Goal: Navigation & Orientation: Find specific page/section

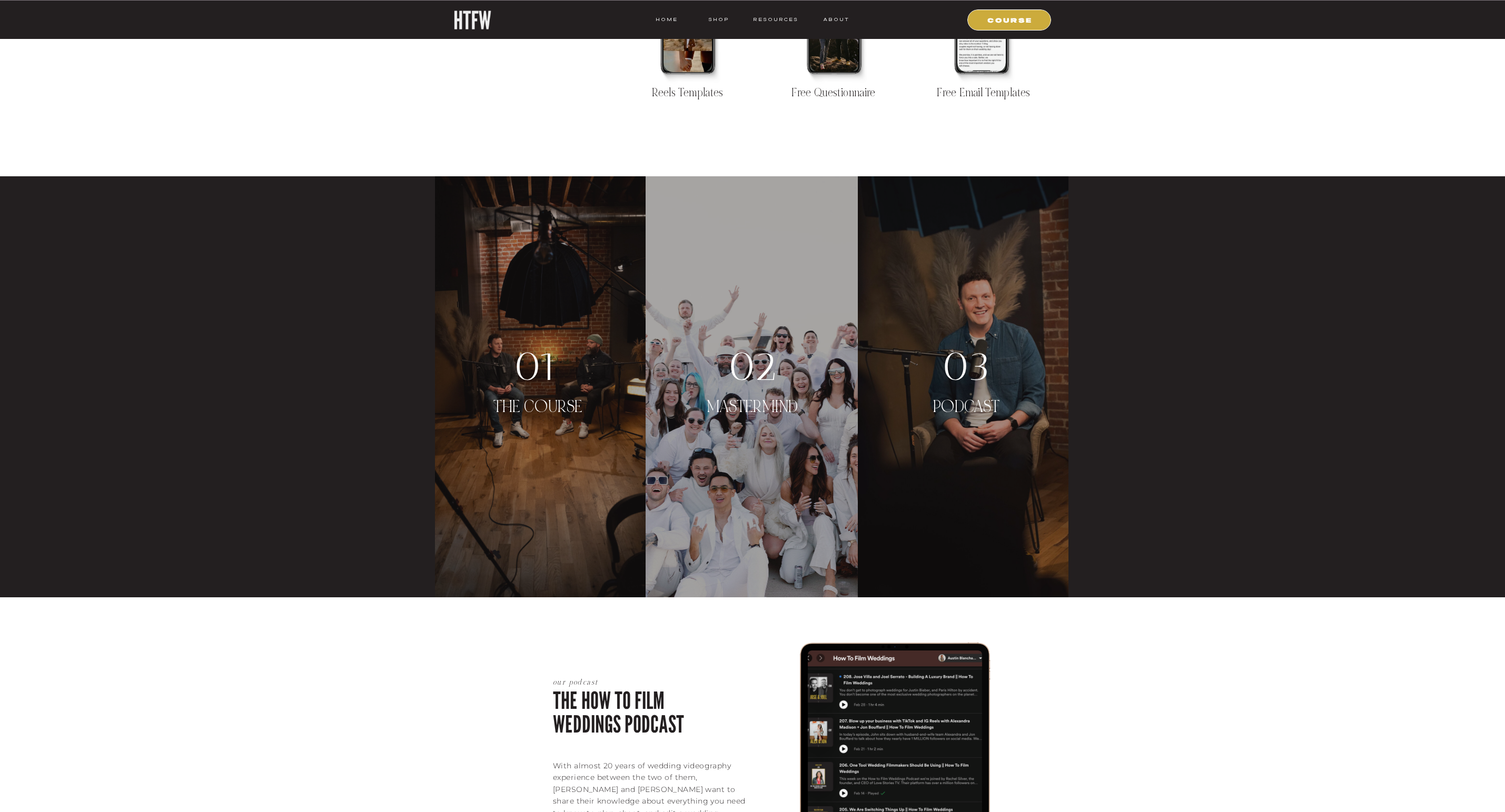
scroll to position [1721, 0]
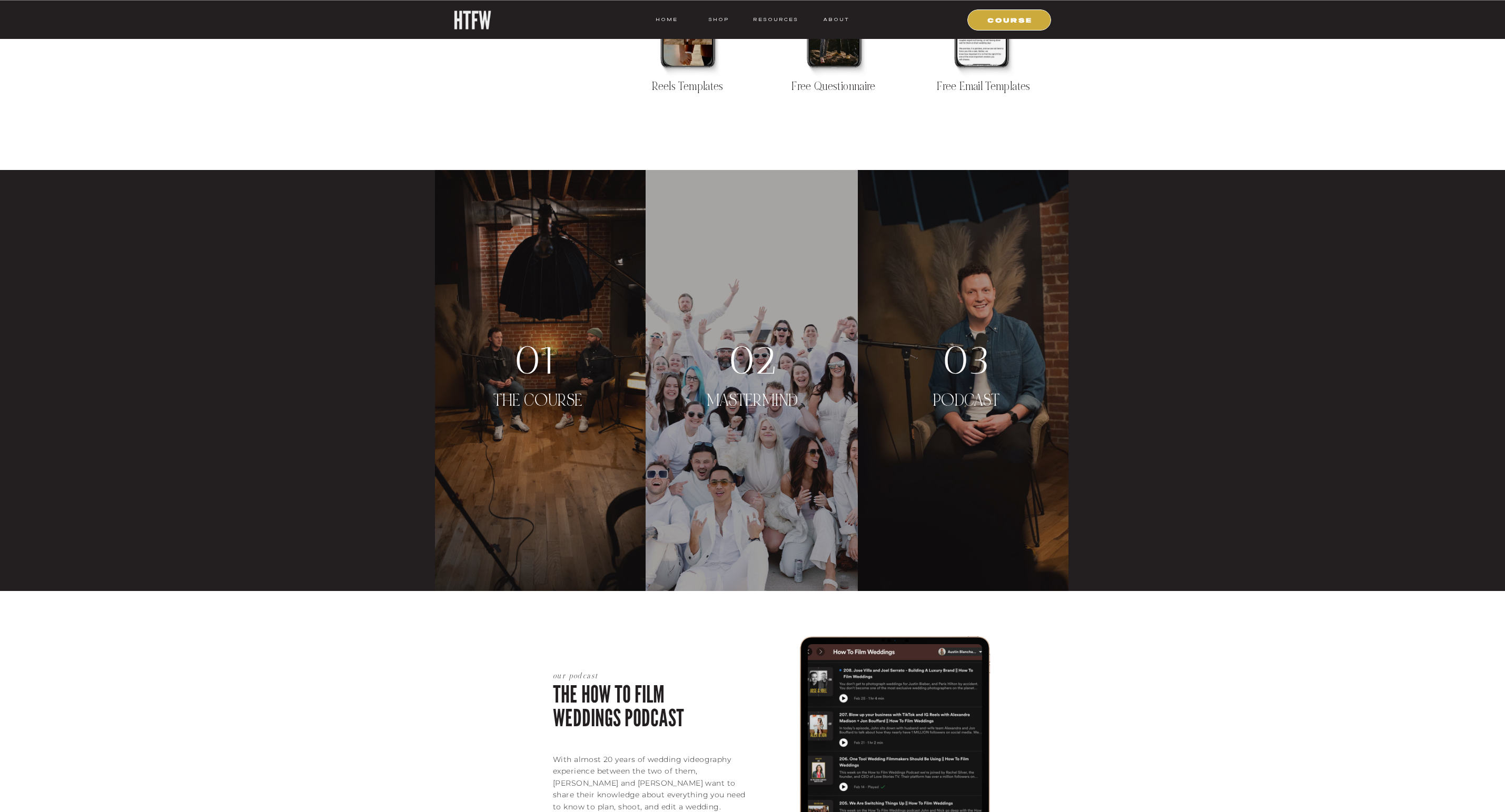
click at [961, 398] on p "PODCAST" at bounding box center [966, 412] width 89 height 40
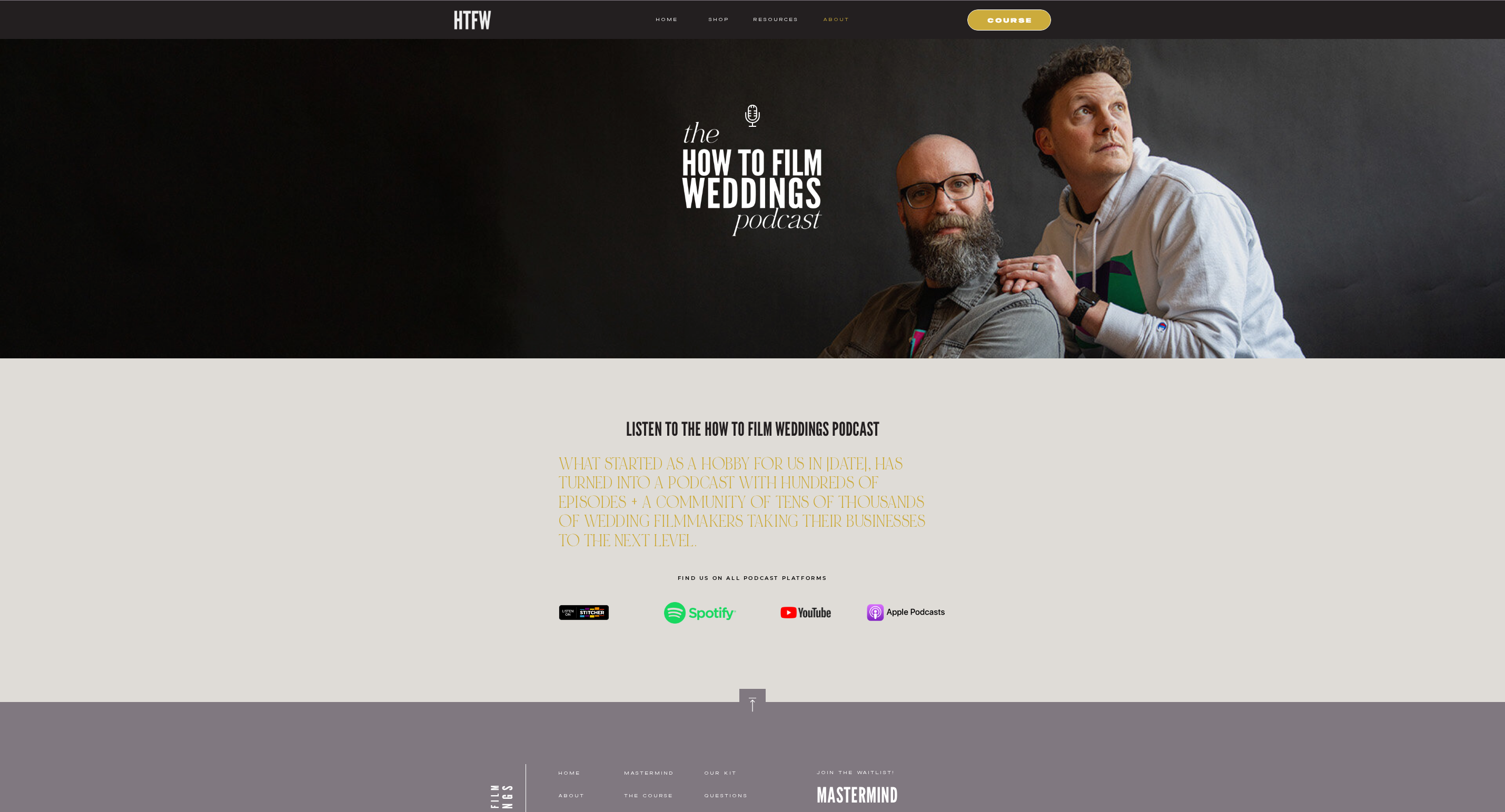
click at [834, 18] on nav "ABOUT" at bounding box center [836, 19] width 27 height 10
click at [833, 19] on nav "ABOUT" at bounding box center [836, 19] width 27 height 10
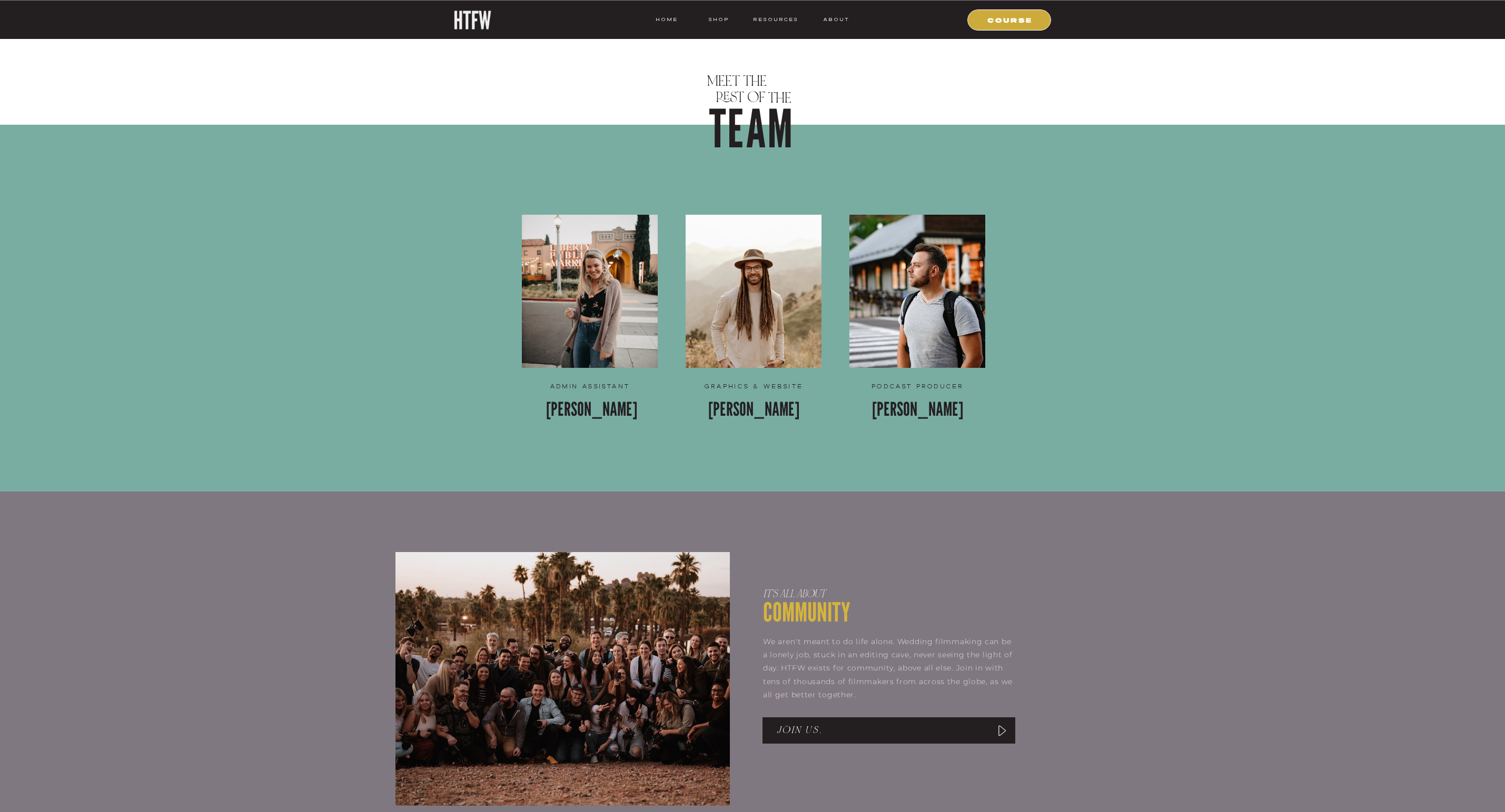
scroll to position [1234, 0]
click at [559, 356] on div at bounding box center [589, 291] width 136 height 153
click at [595, 342] on div at bounding box center [589, 291] width 136 height 153
click at [574, 410] on p "Jessica Blanchard" at bounding box center [591, 421] width 143 height 52
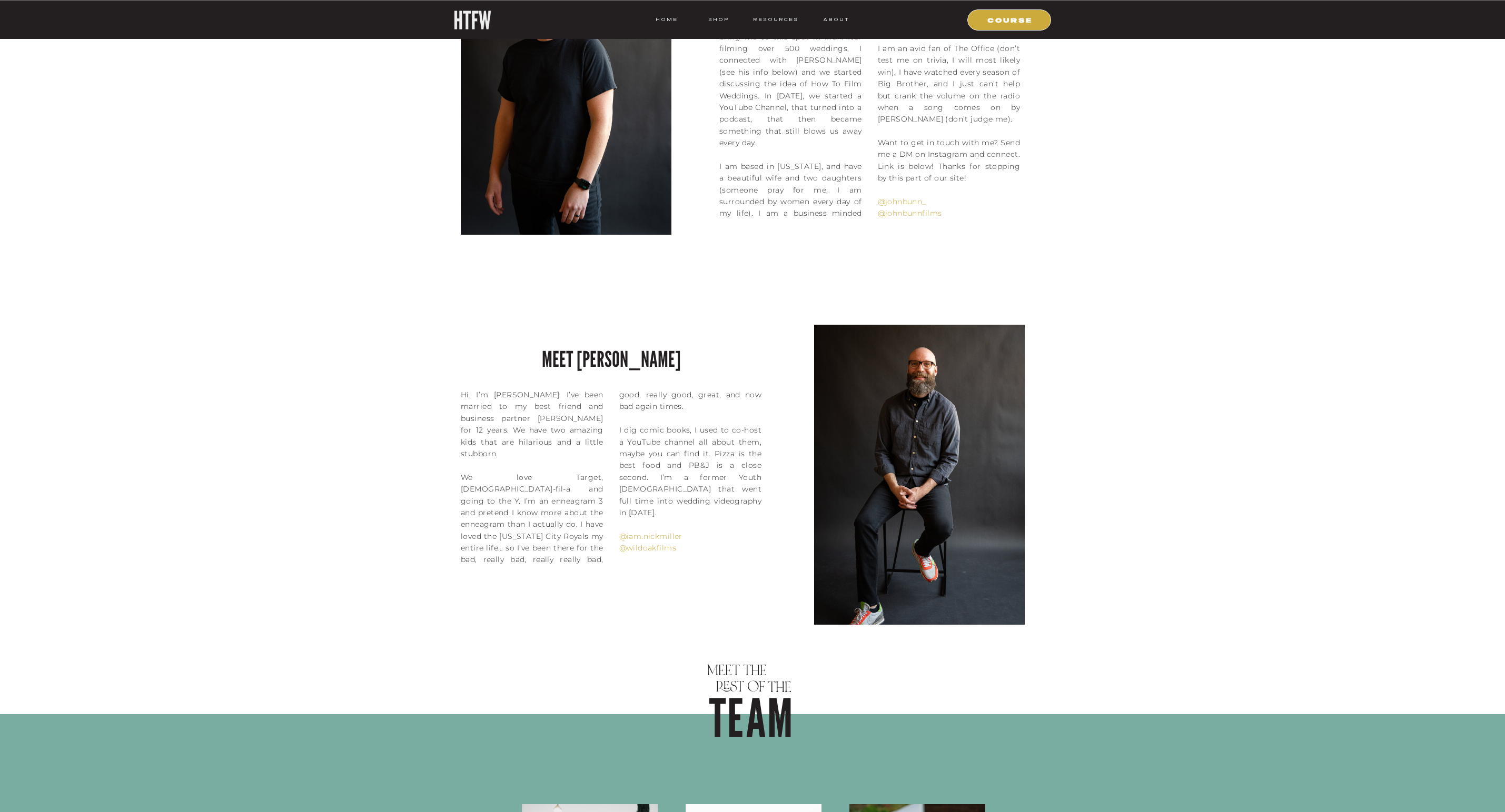
scroll to position [626, 0]
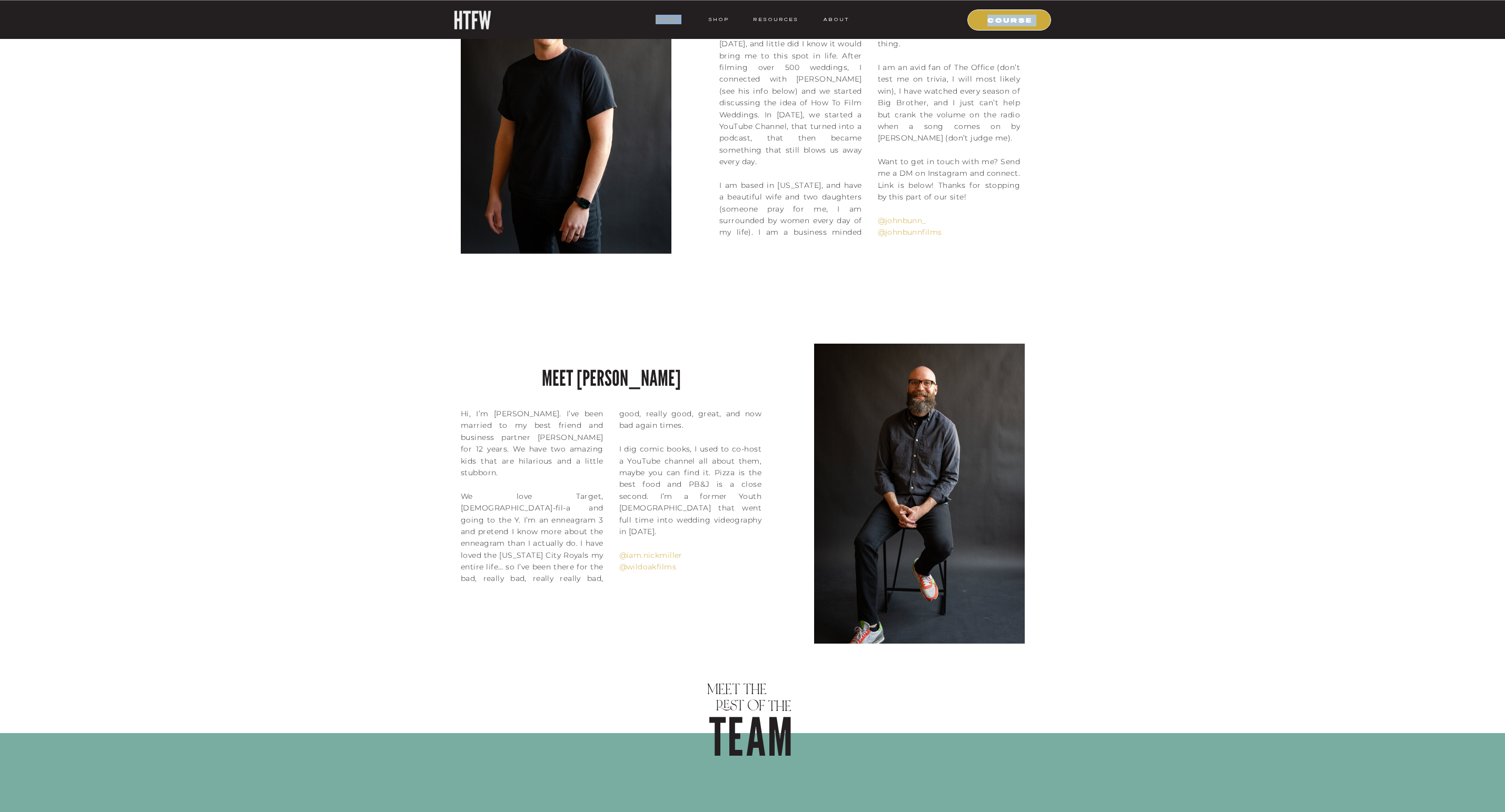
click at [658, 22] on div "resources ABOUT shop HOME COURSE about us elevating the wedding industry throug…" at bounding box center [752, 542] width 1505 height 2337
click at [665, 19] on nav "HOME" at bounding box center [666, 19] width 22 height 10
